Goal: Task Accomplishment & Management: Manage account settings

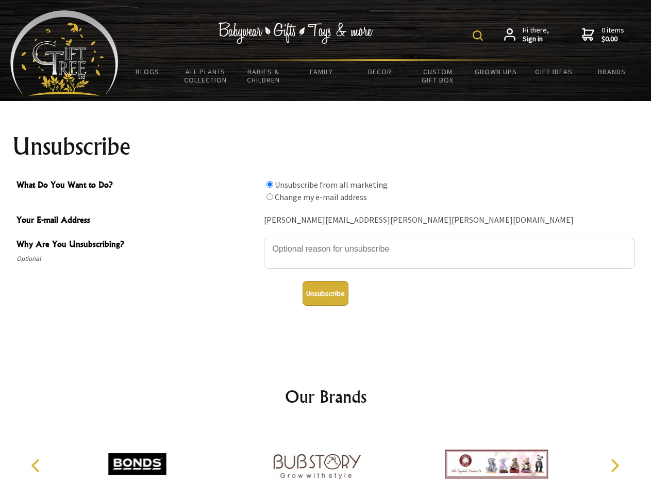
click at [479, 36] on img at bounding box center [477, 35] width 10 height 10
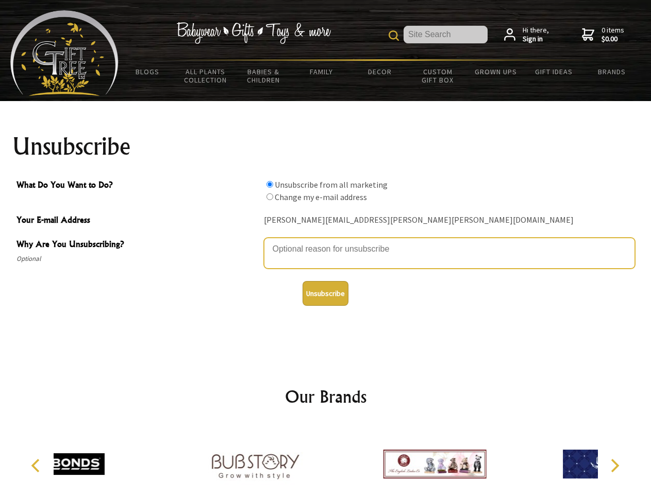
click at [326, 241] on textarea "Why Are You Unsubscribing?" at bounding box center [449, 253] width 371 height 31
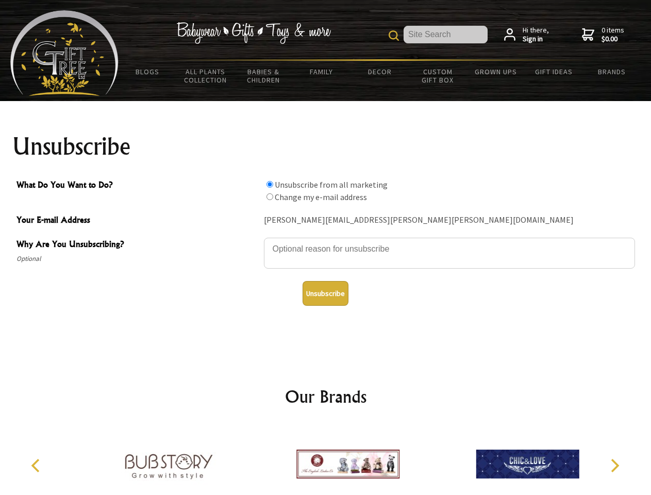
click at [269, 184] on input "What Do You Want to Do?" at bounding box center [269, 184] width 7 height 7
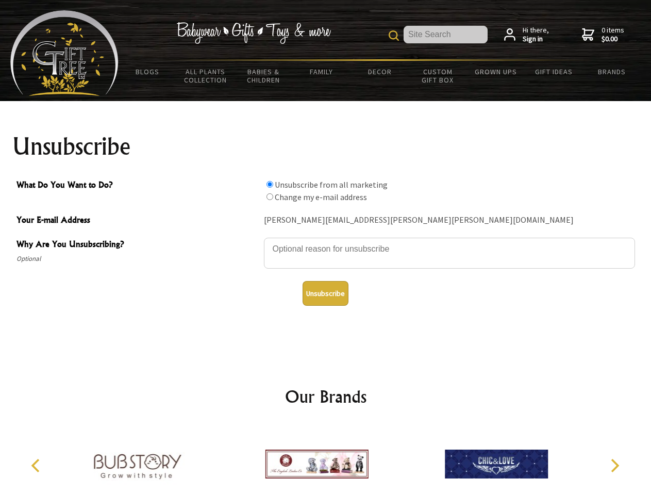
click at [269, 196] on input "What Do You Want to Do?" at bounding box center [269, 196] width 7 height 7
radio input "true"
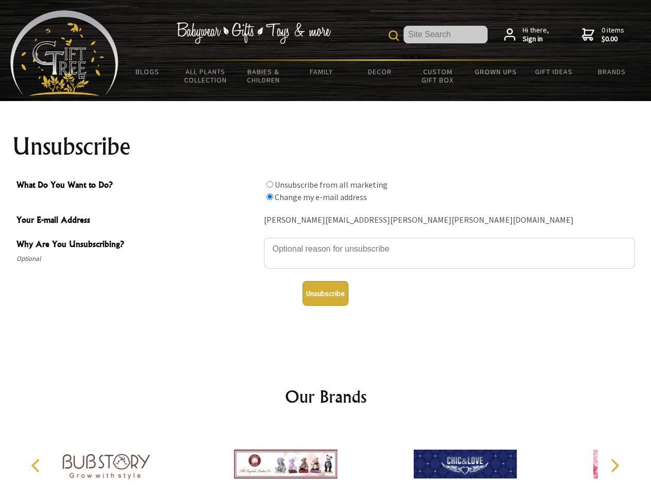
click at [325, 293] on button "Unsubscribe" at bounding box center [325, 293] width 46 height 25
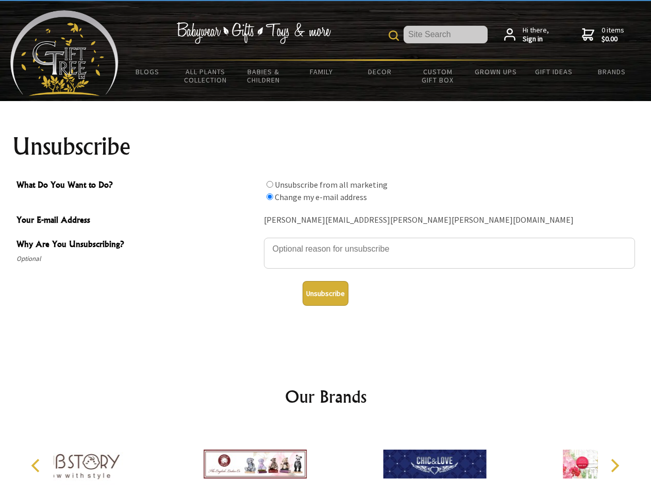
click at [37, 465] on icon "Previous" at bounding box center [36, 465] width 13 height 13
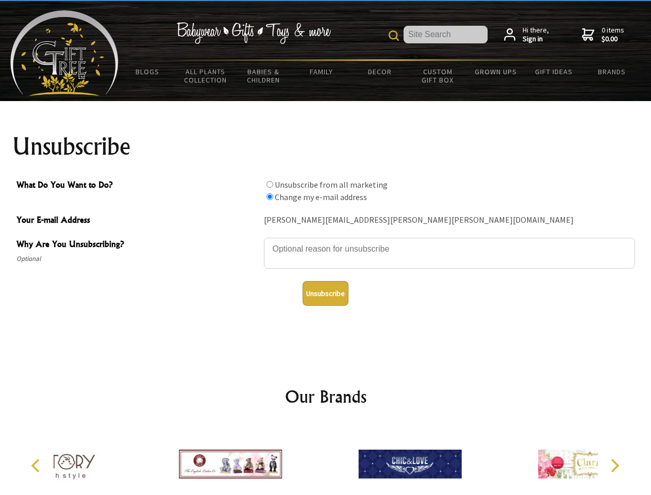
click at [614, 465] on icon "Next" at bounding box center [613, 465] width 13 height 13
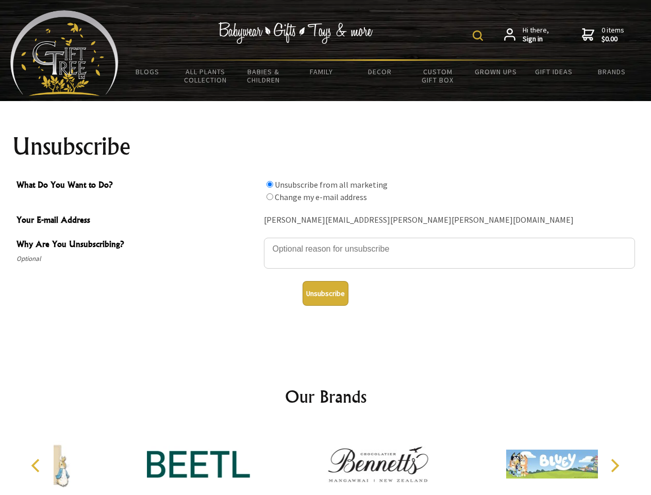
click at [479, 36] on img at bounding box center [477, 35] width 10 height 10
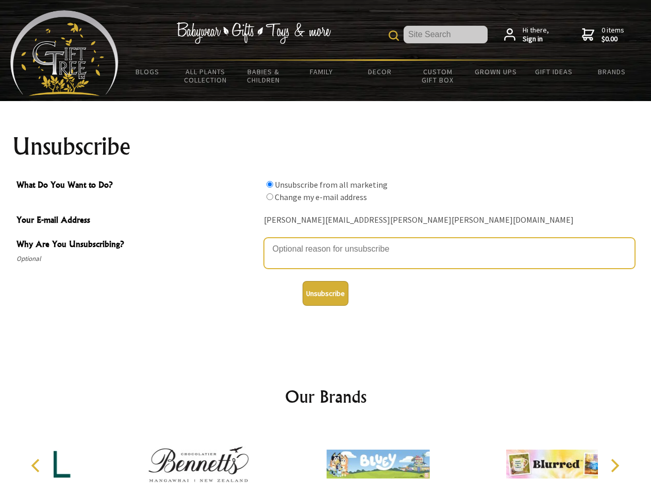
click at [326, 241] on textarea "Why Are You Unsubscribing?" at bounding box center [449, 253] width 371 height 31
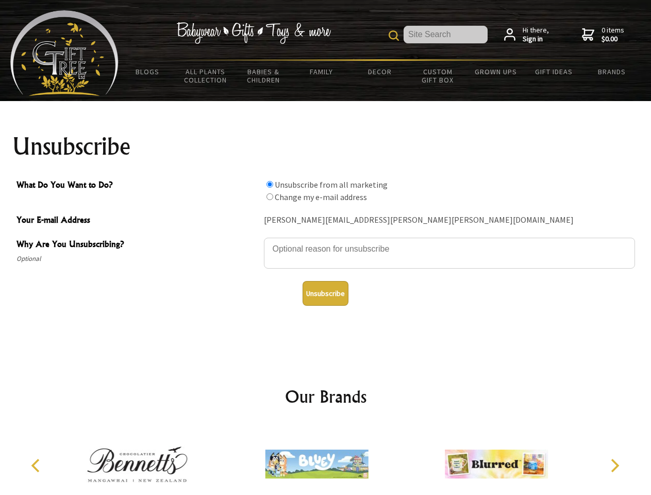
click at [269, 184] on input "What Do You Want to Do?" at bounding box center [269, 184] width 7 height 7
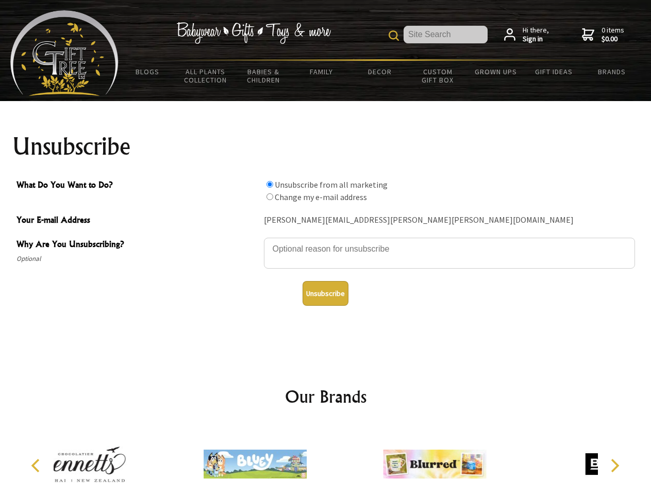
click at [269, 196] on input "What Do You Want to Do?" at bounding box center [269, 196] width 7 height 7
radio input "true"
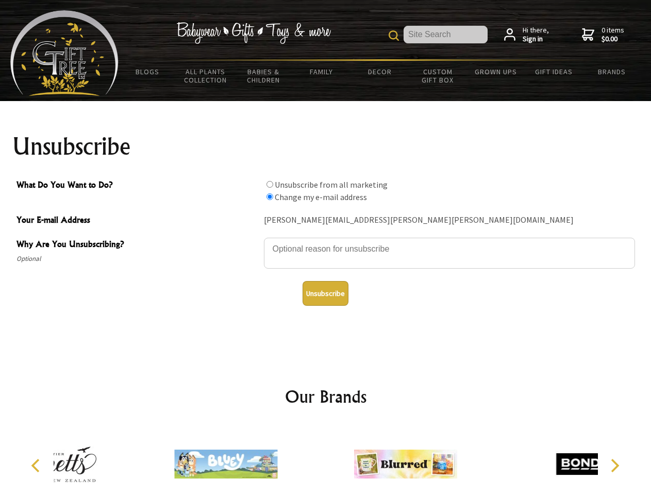
click at [325, 293] on button "Unsubscribe" at bounding box center [325, 293] width 46 height 25
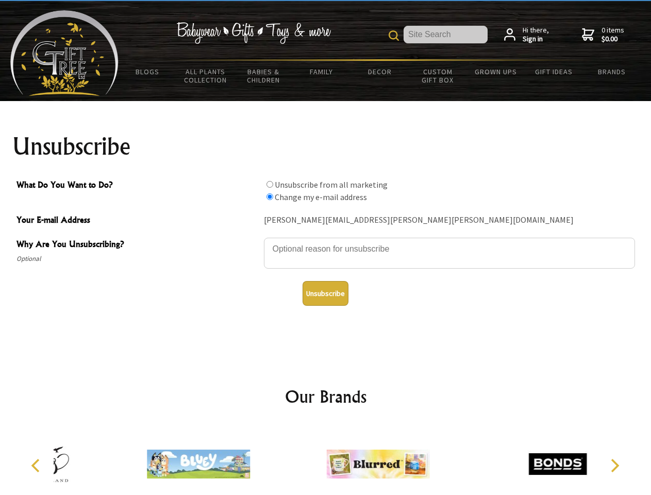
click at [326, 460] on img at bounding box center [377, 463] width 103 height 77
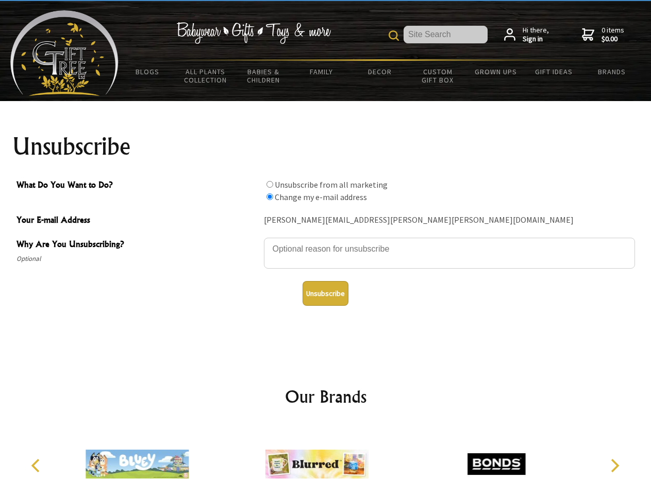
click at [37, 465] on icon "Previous" at bounding box center [36, 465] width 13 height 13
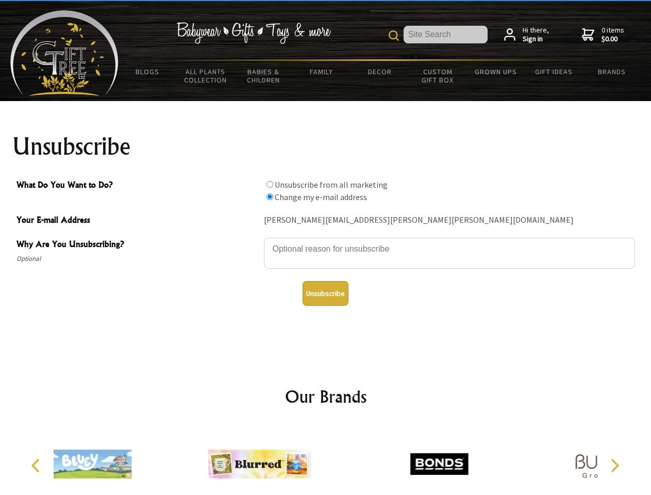
click at [614, 465] on icon "Next" at bounding box center [613, 465] width 13 height 13
